Goal: Task Accomplishment & Management: Complete application form

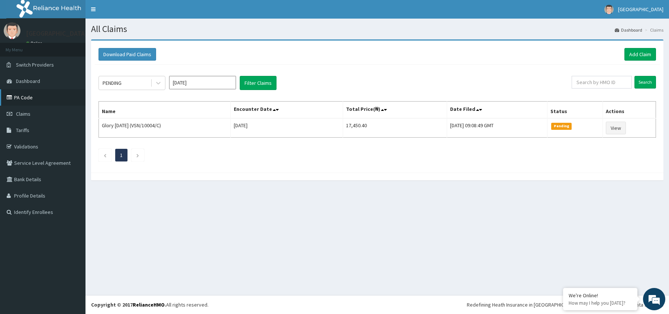
click at [23, 97] on link "PA Code" at bounding box center [42, 97] width 85 height 16
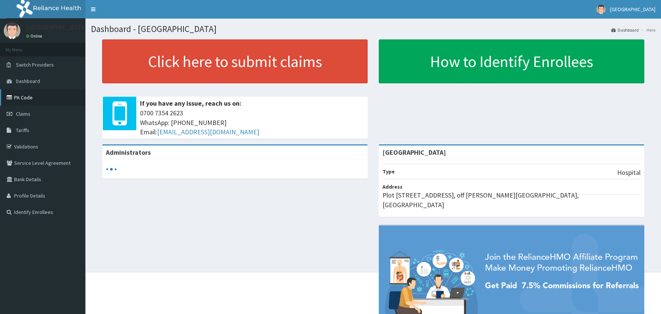
click at [27, 94] on link "PA Code" at bounding box center [42, 97] width 85 height 16
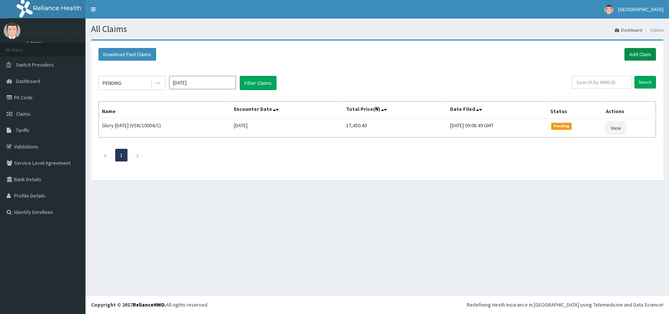
click at [641, 54] on link "Add Claim" at bounding box center [640, 54] width 32 height 13
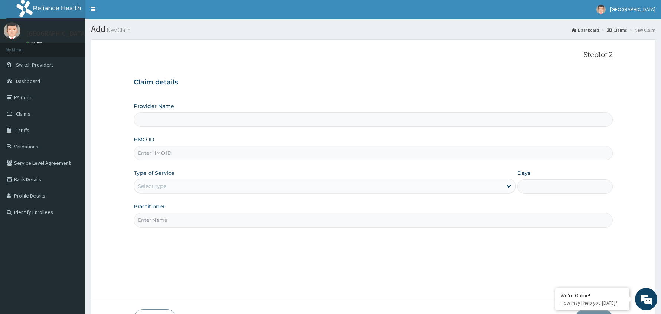
type input "[GEOGRAPHIC_DATA]"
click at [191, 152] on input "HMO ID" at bounding box center [373, 153] width 479 height 14
type input "VSN/10004/C"
click at [178, 190] on div "Select type" at bounding box center [318, 186] width 368 height 12
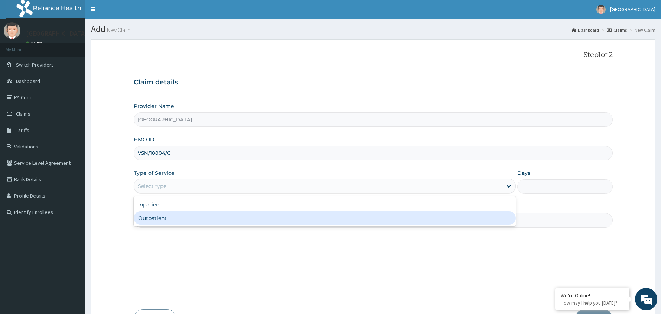
click at [181, 219] on div "Outpatient" at bounding box center [325, 217] width 382 height 13
type input "1"
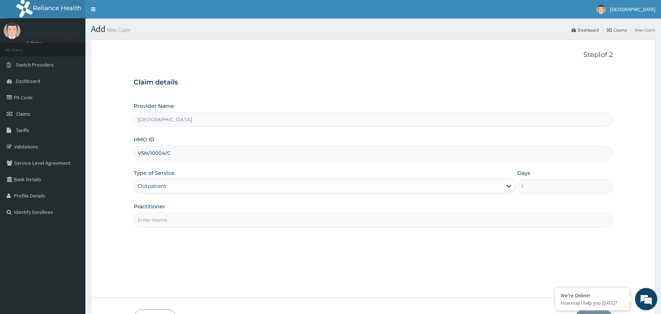
click at [183, 221] on input "Practitioner" at bounding box center [373, 220] width 479 height 14
type input "Dr Musa"
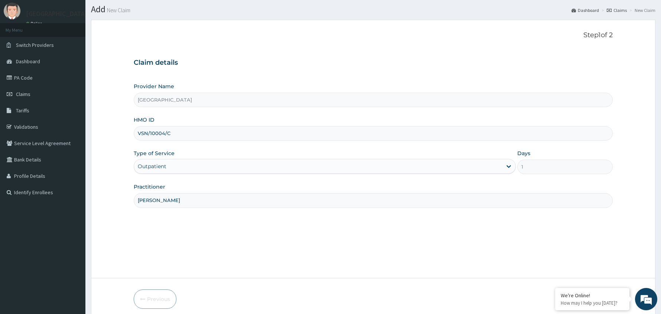
scroll to position [51, 0]
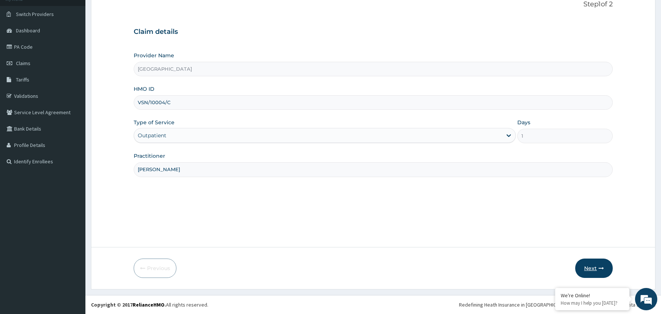
click at [591, 267] on button "Next" at bounding box center [595, 267] width 38 height 19
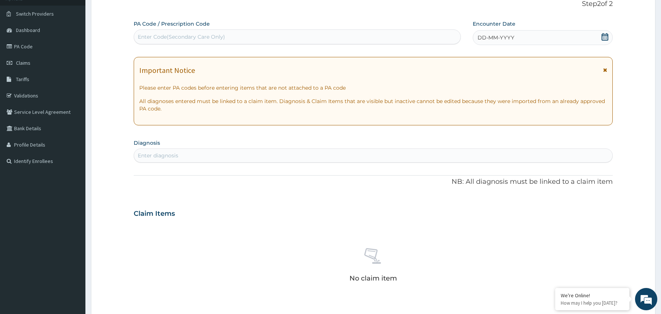
click at [603, 38] on icon at bounding box center [605, 36] width 7 height 7
click at [320, 36] on div "Enter Code(Secondary Care Only)" at bounding box center [297, 37] width 327 height 12
paste input "PA/26783A"
type input "PA/26783A"
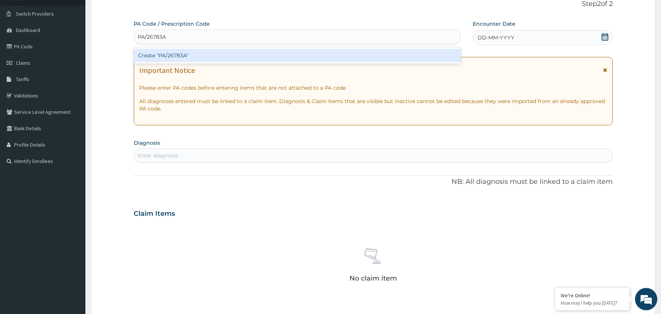
click at [181, 57] on div "Create "PA/26783A"" at bounding box center [297, 55] width 327 height 13
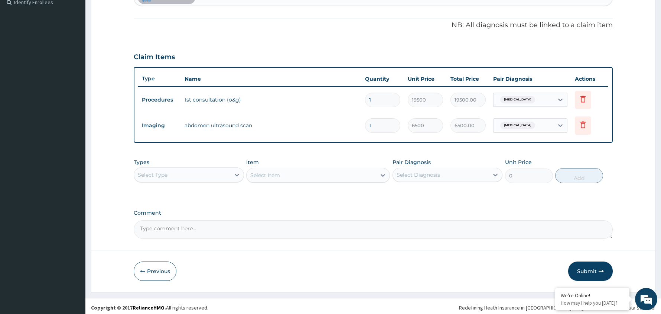
scroll to position [213, 0]
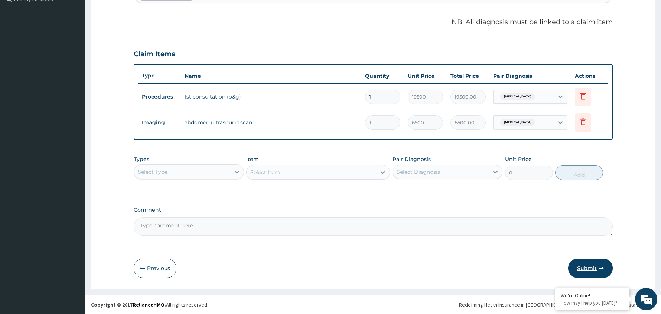
click at [593, 263] on button "Submit" at bounding box center [591, 267] width 45 height 19
